Goal: Book appointment/travel/reservation

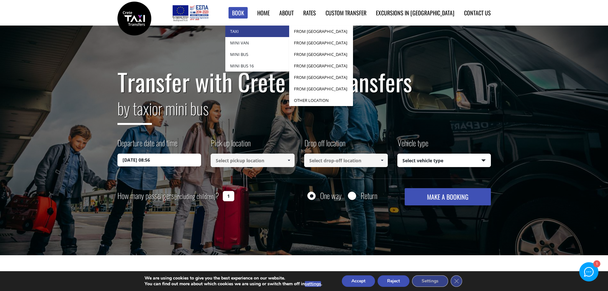
click at [272, 33] on link "Taxi" at bounding box center [257, 31] width 64 height 11
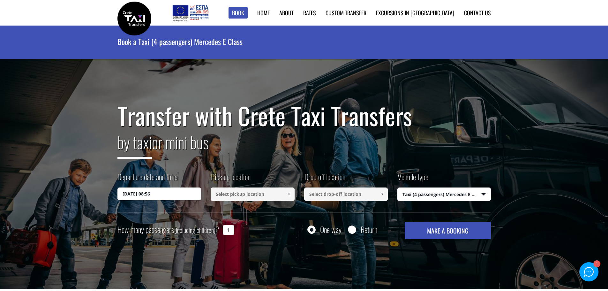
select select "540"
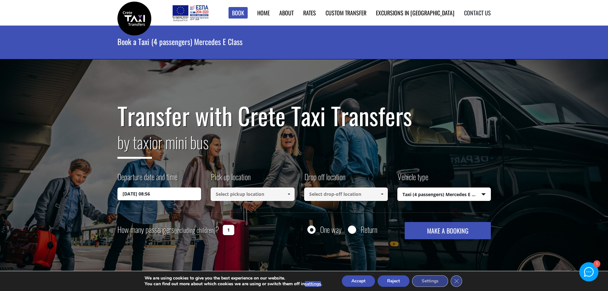
click at [474, 12] on link "Contact us" at bounding box center [477, 13] width 27 height 8
click at [474, 11] on link "Contact us" at bounding box center [477, 13] width 27 height 8
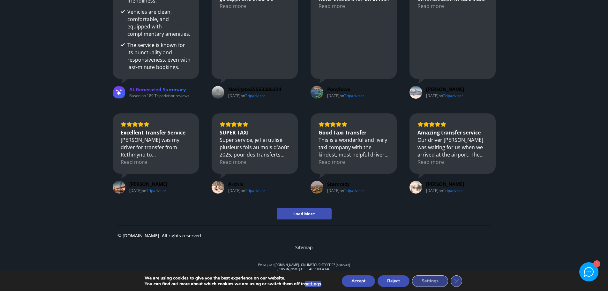
scroll to position [825, 0]
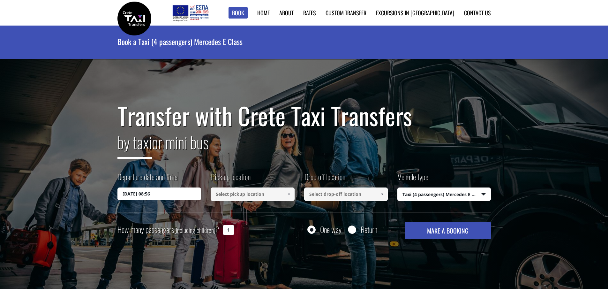
select select "540"
